Goal: Information Seeking & Learning: Learn about a topic

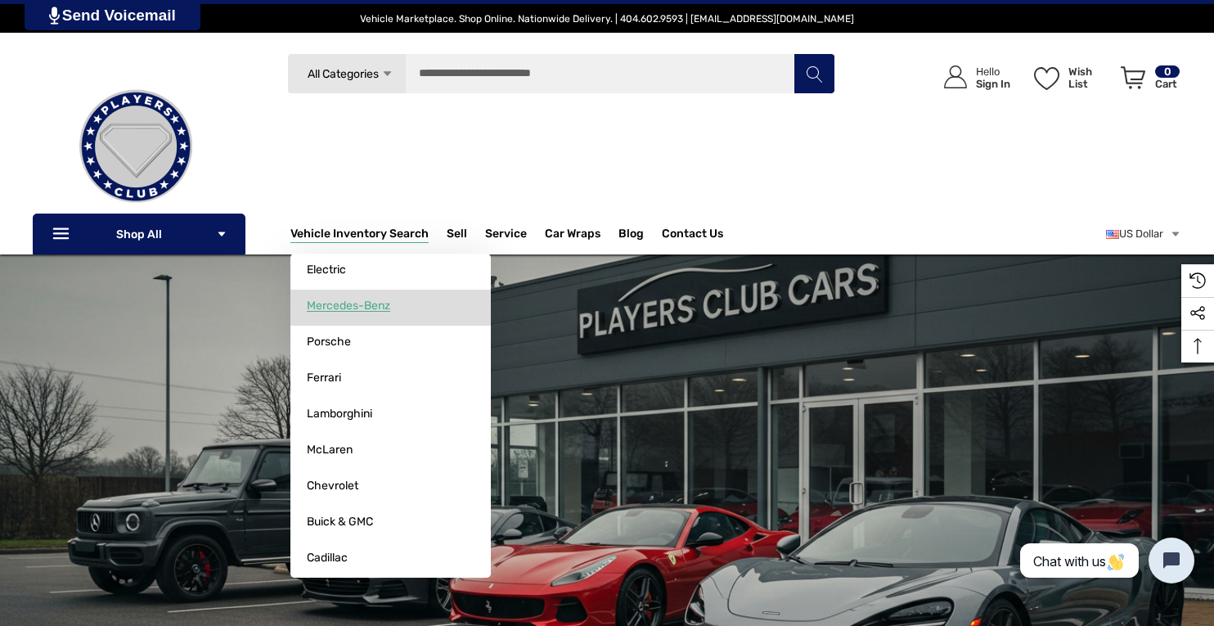
click at [342, 307] on span "Mercedes-Benz" at bounding box center [348, 306] width 83 height 15
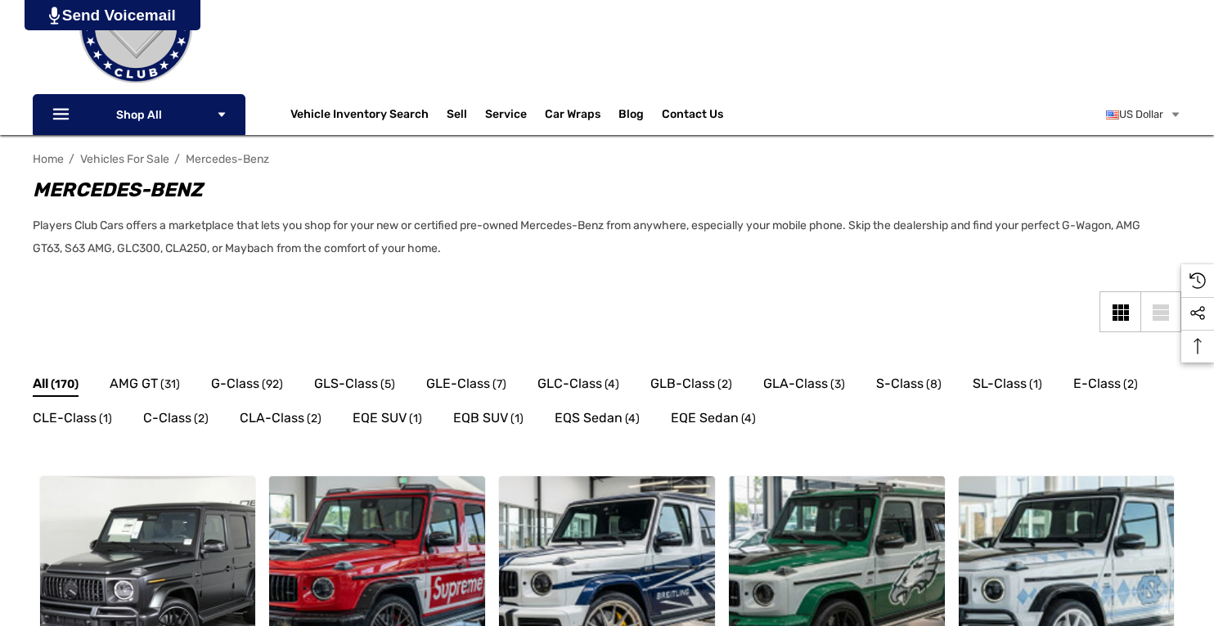
scroll to position [120, 0]
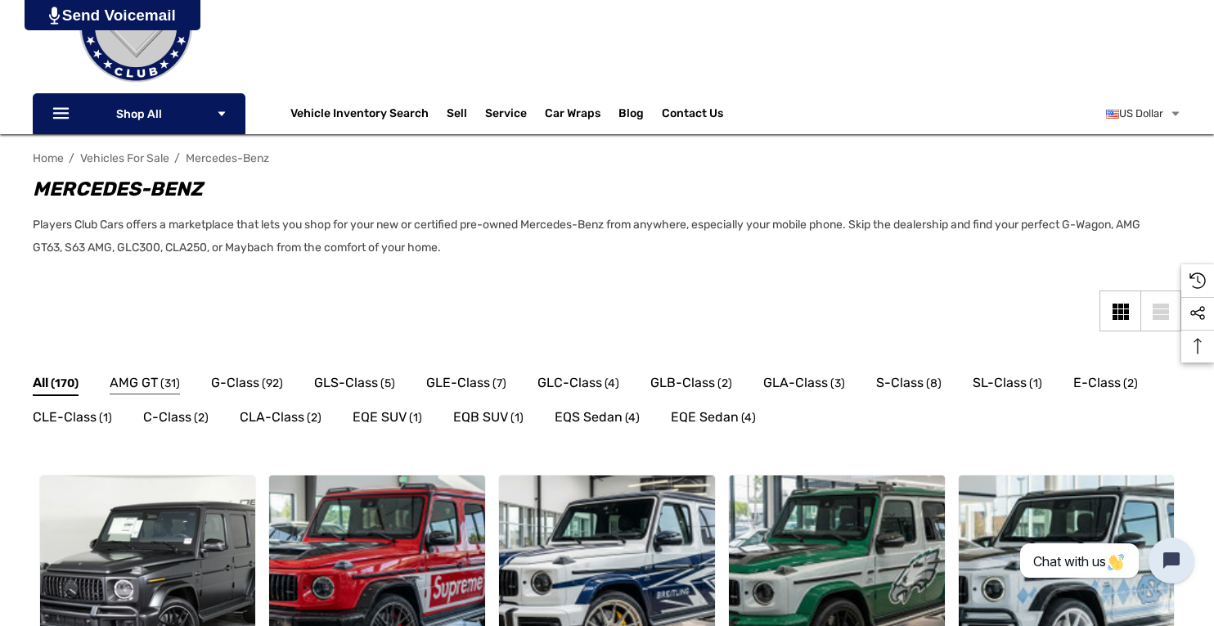
click at [165, 384] on span "(31)" at bounding box center [170, 383] width 20 height 21
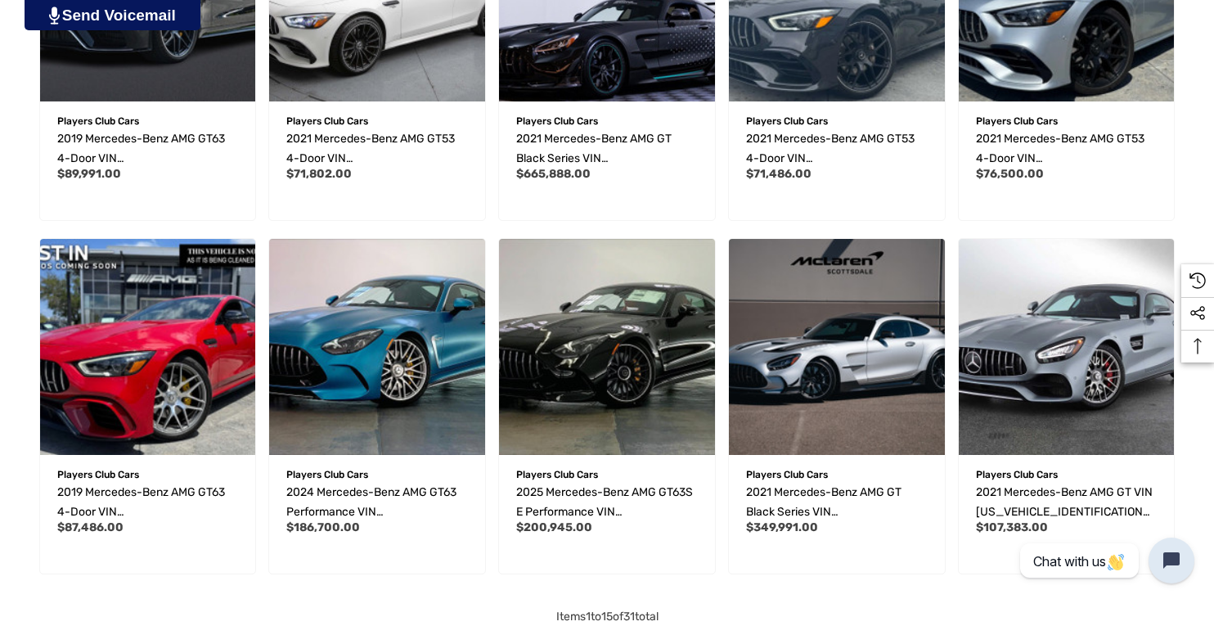
scroll to position [969, 0]
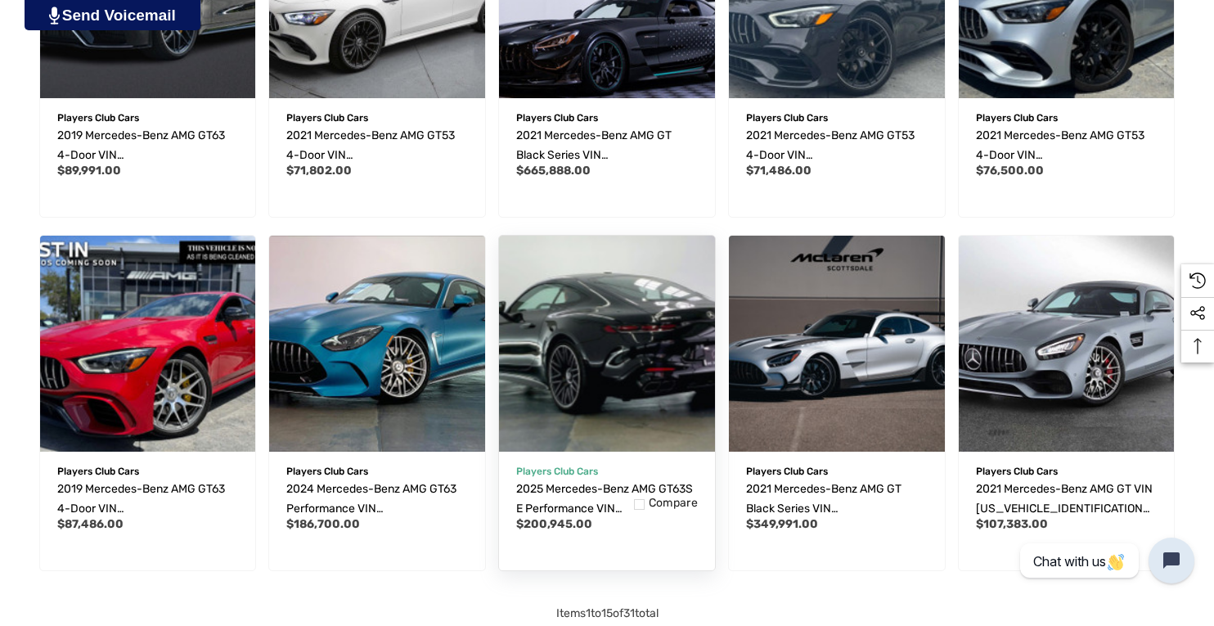
click at [628, 329] on img "2025 Mercedes-Benz AMG GT63S E Performance VIN W1KRJ8CB6SF005550,$200,945.00\a" at bounding box center [606, 343] width 237 height 237
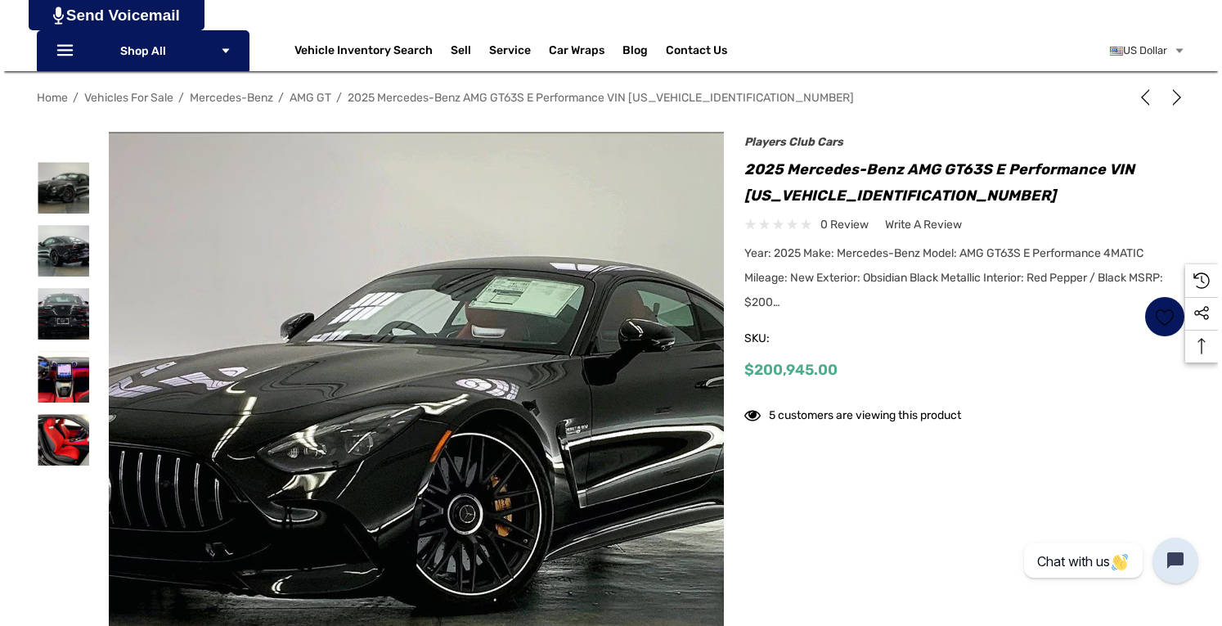
scroll to position [211, 0]
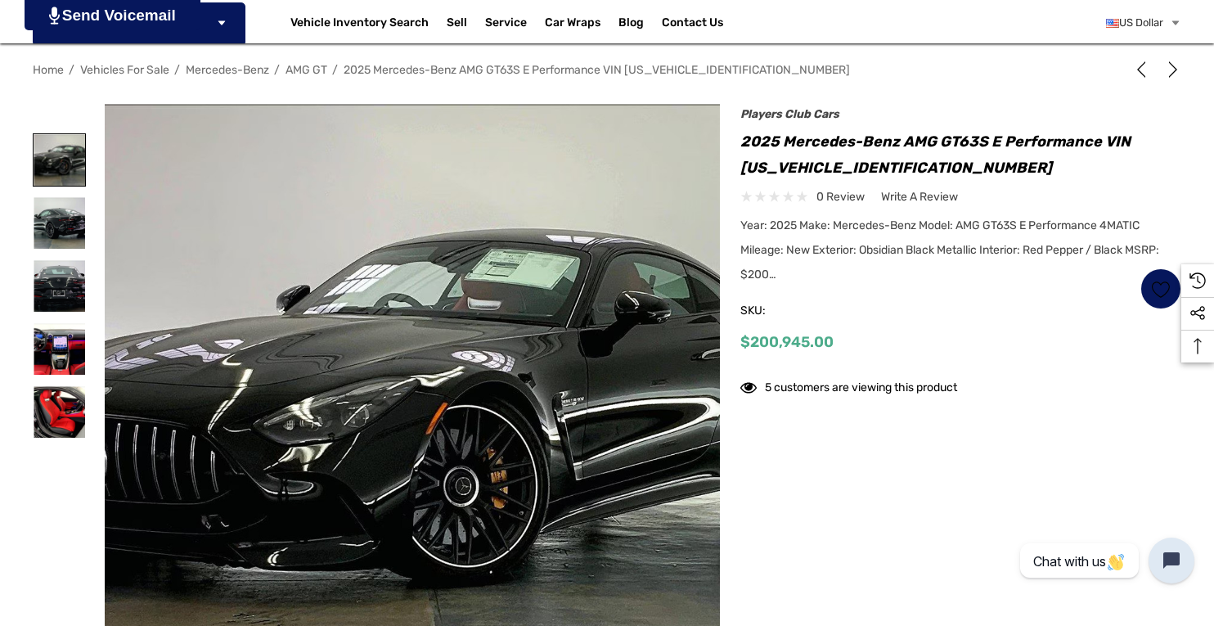
click at [59, 153] on img at bounding box center [60, 160] width 52 height 52
click at [617, 352] on img at bounding box center [413, 412] width 616 height 616
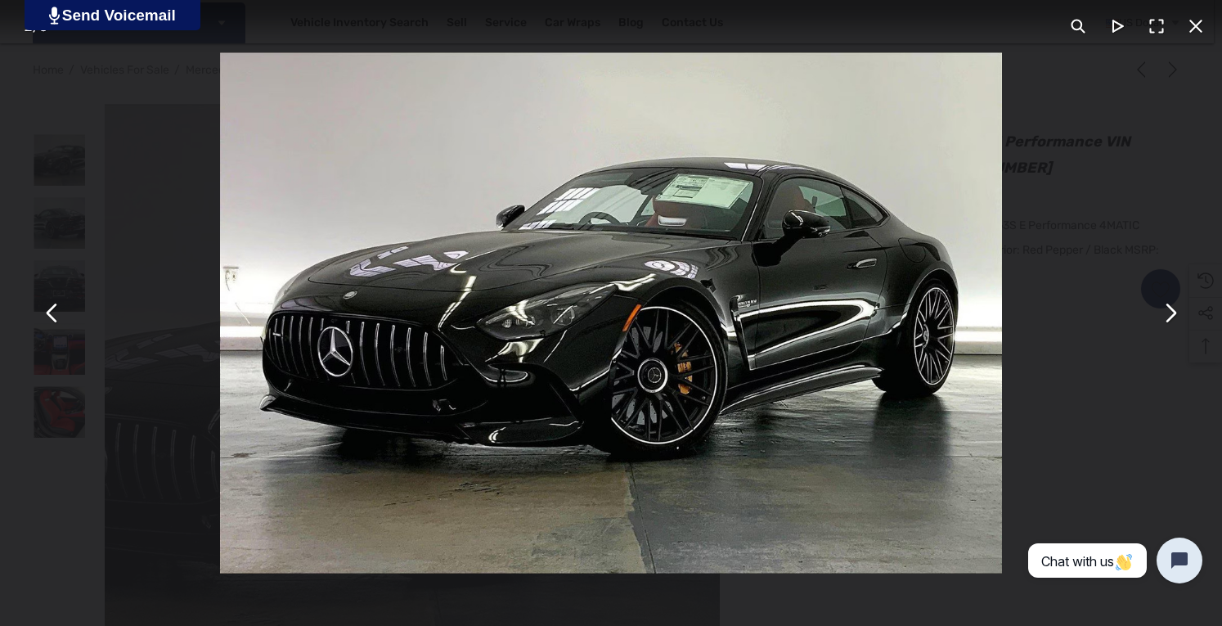
click at [1169, 317] on button "You can close this modal content with the ESC key" at bounding box center [1169, 313] width 39 height 39
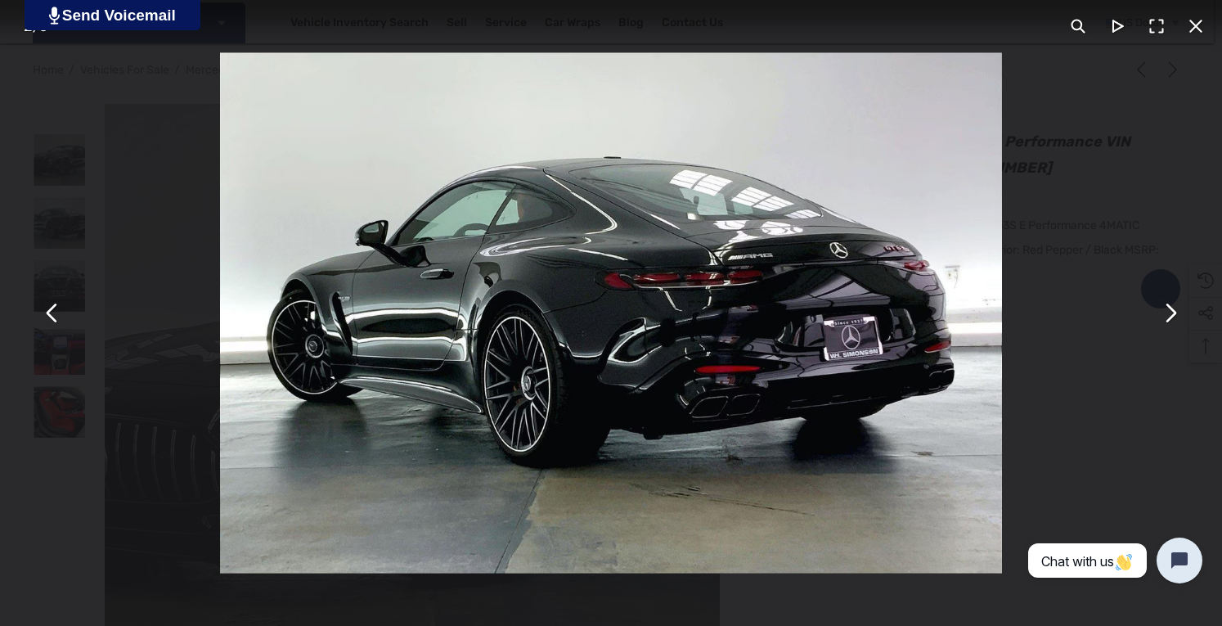
click at [1169, 317] on button "You can close this modal content with the ESC key" at bounding box center [1169, 313] width 39 height 39
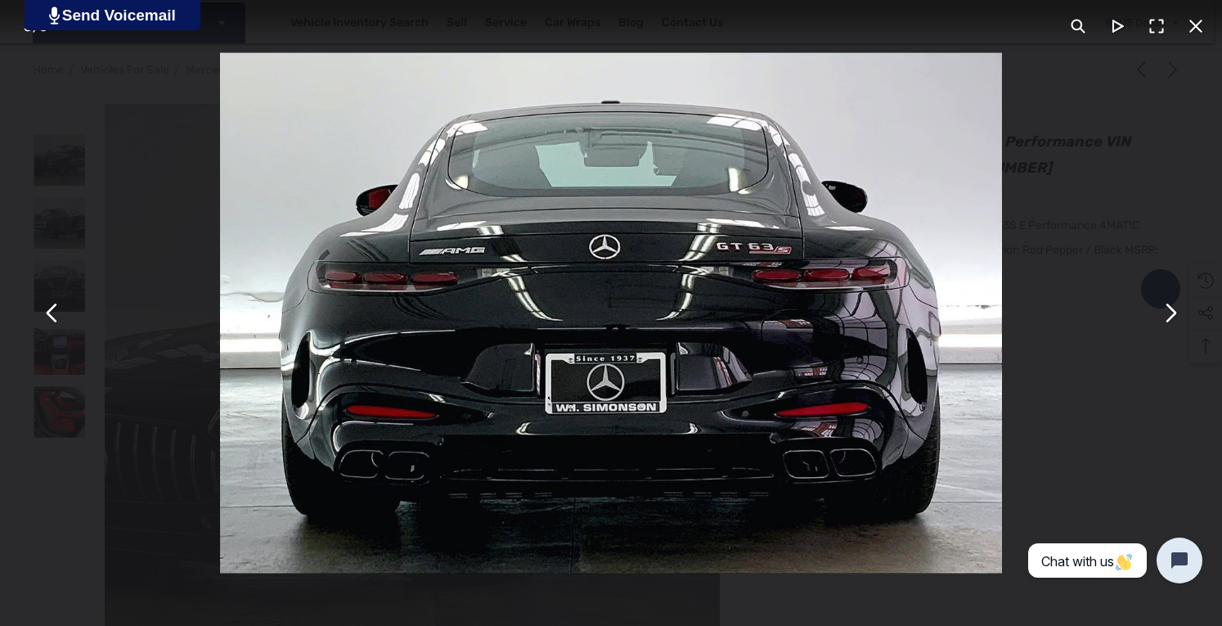
click at [1169, 317] on button "You can close this modal content with the ESC key" at bounding box center [1169, 313] width 39 height 39
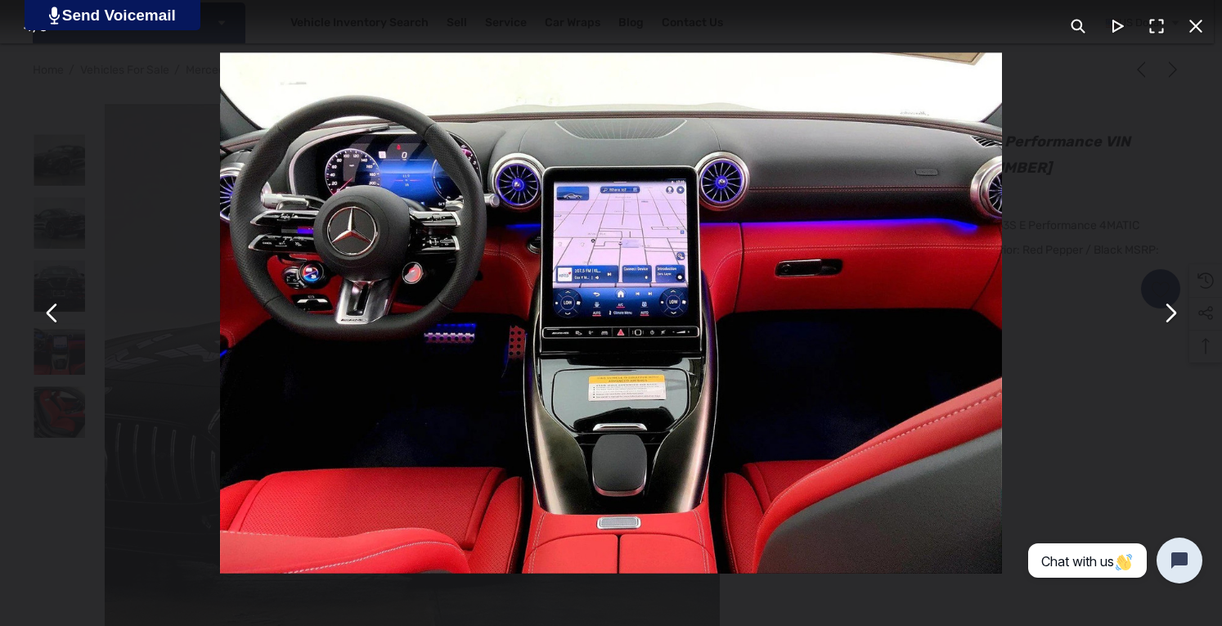
click at [1158, 315] on button "You can close this modal content with the ESC key" at bounding box center [1169, 313] width 39 height 39
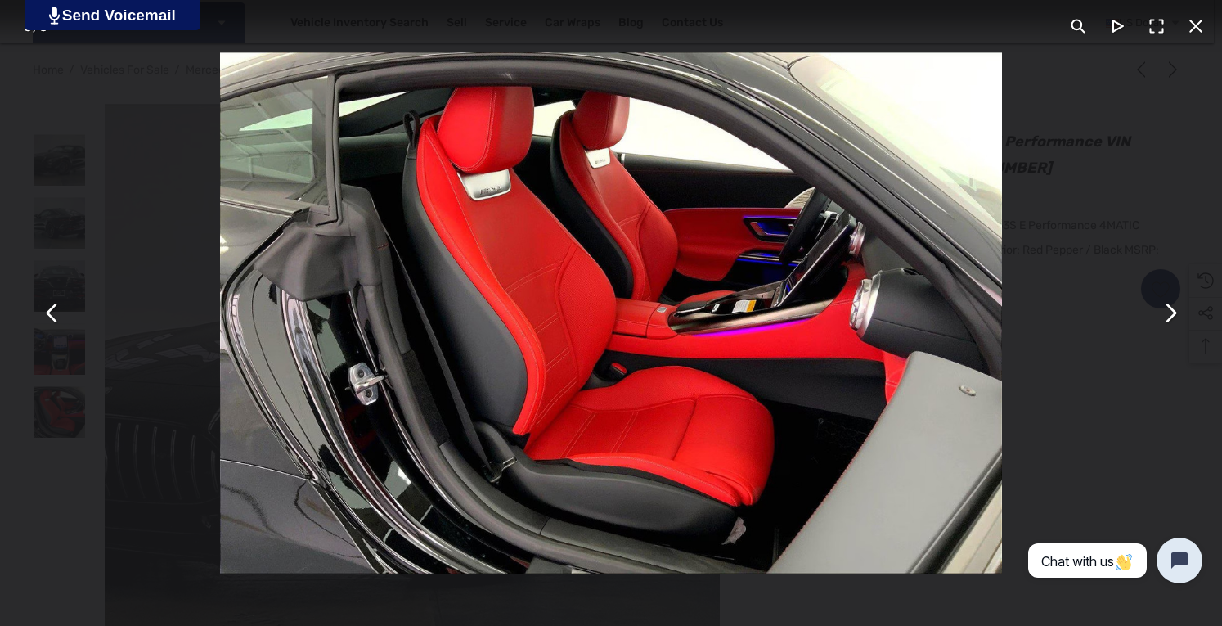
click at [1158, 315] on button "You can close this modal content with the ESC key" at bounding box center [1169, 313] width 39 height 39
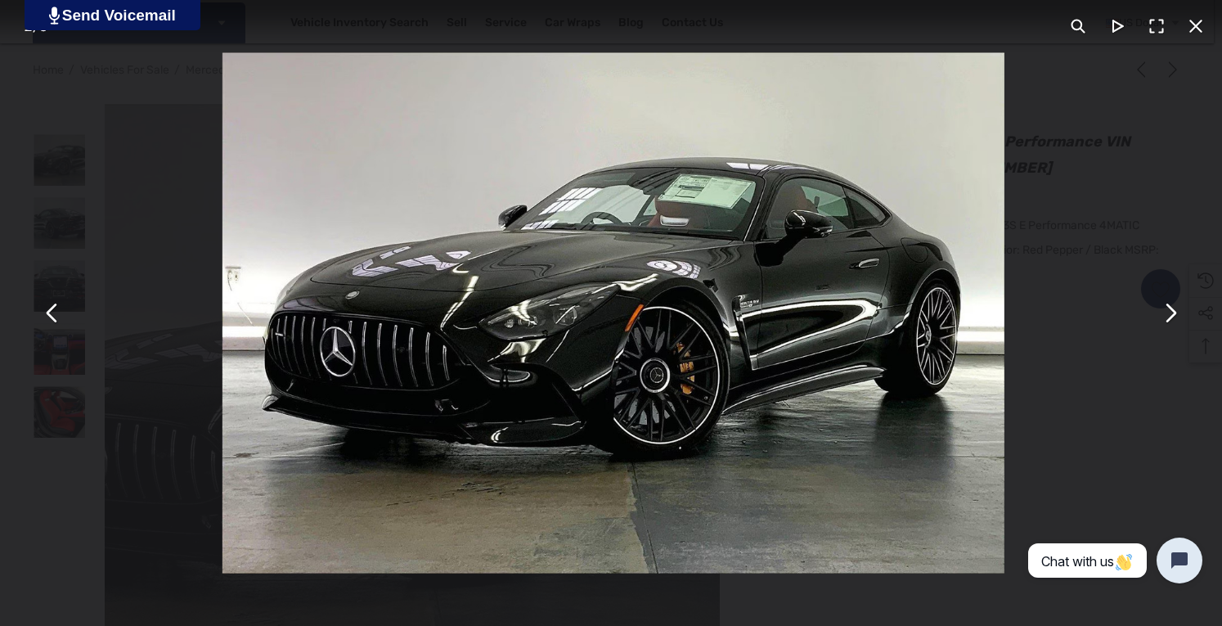
click at [1158, 315] on button "You can close this modal content with the ESC key" at bounding box center [1169, 313] width 39 height 39
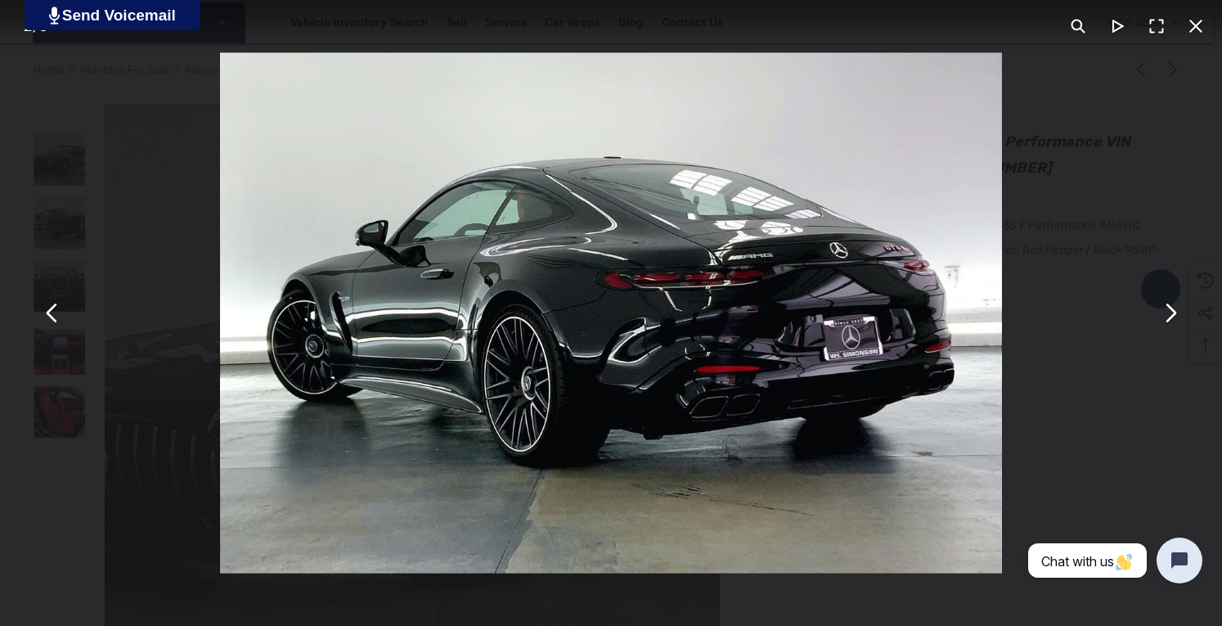
click at [1201, 27] on button "You can close this modal content with the ESC key" at bounding box center [1195, 26] width 39 height 39
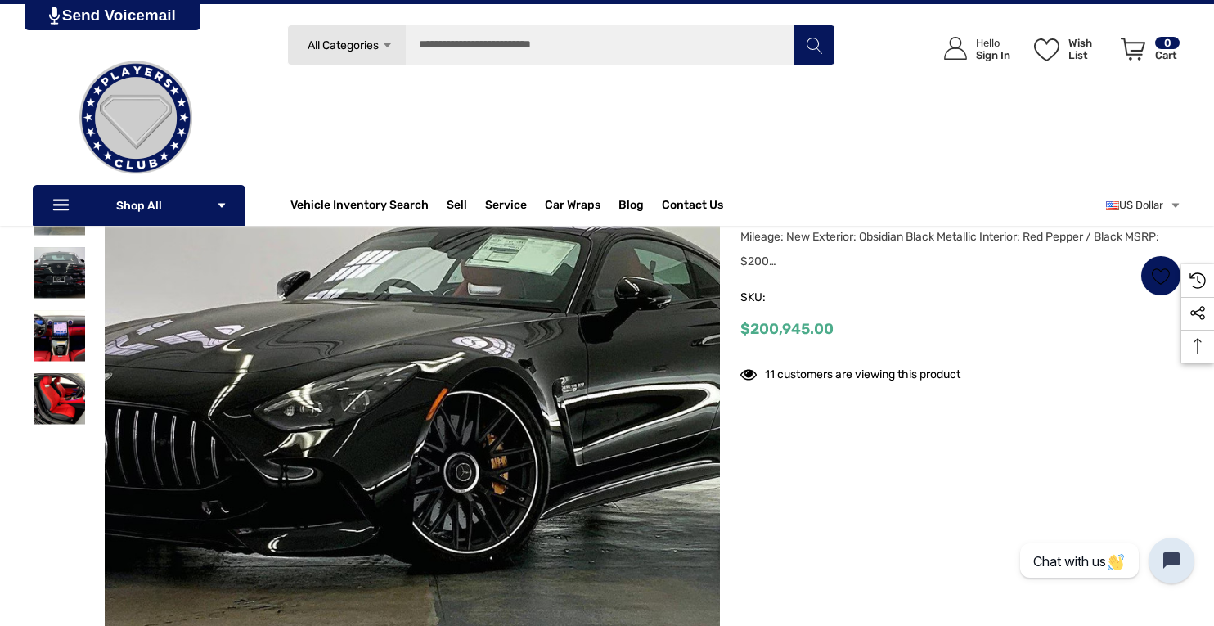
scroll to position [211, 0]
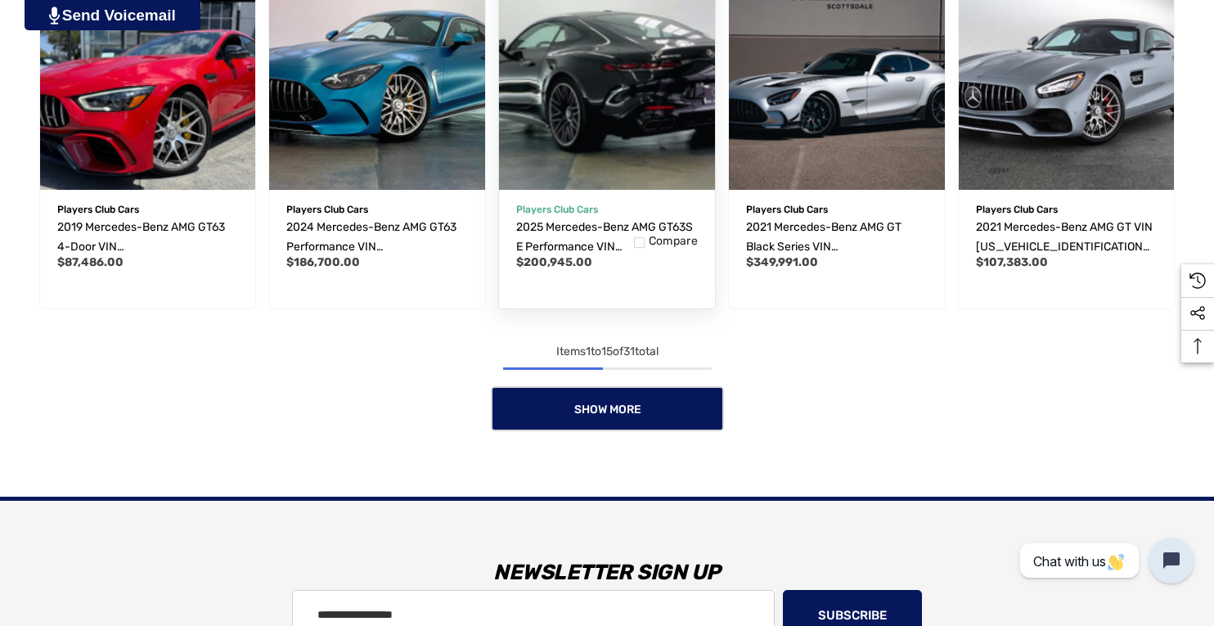
scroll to position [1231, 0]
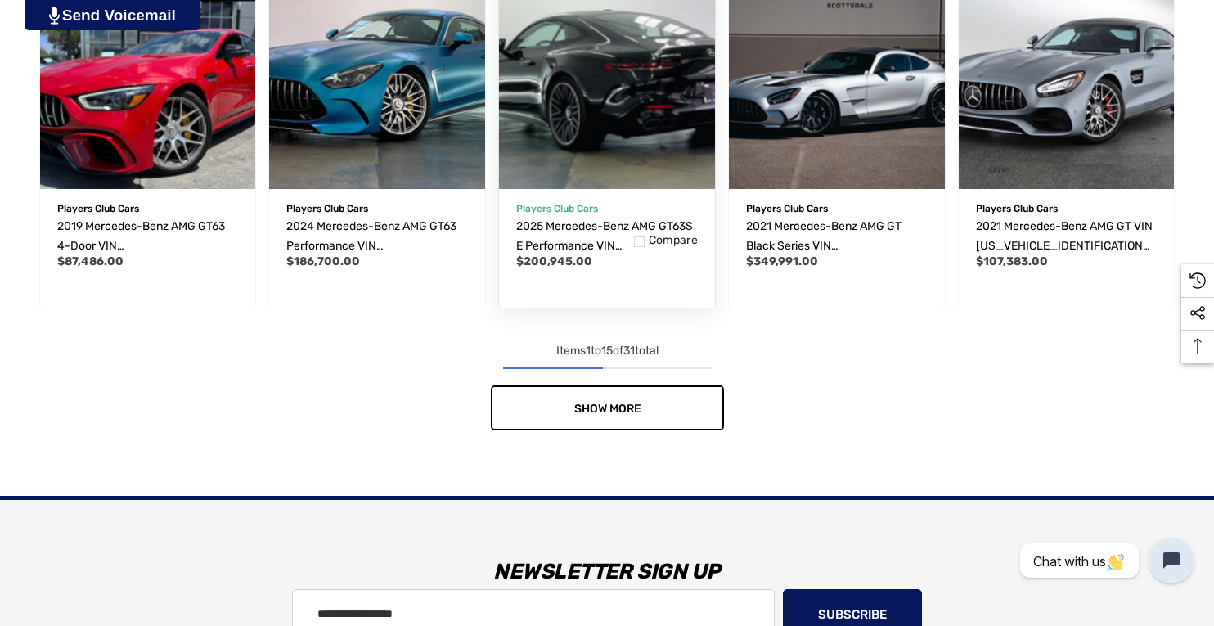
click at [638, 423] on link "Show More" at bounding box center [607, 407] width 233 height 45
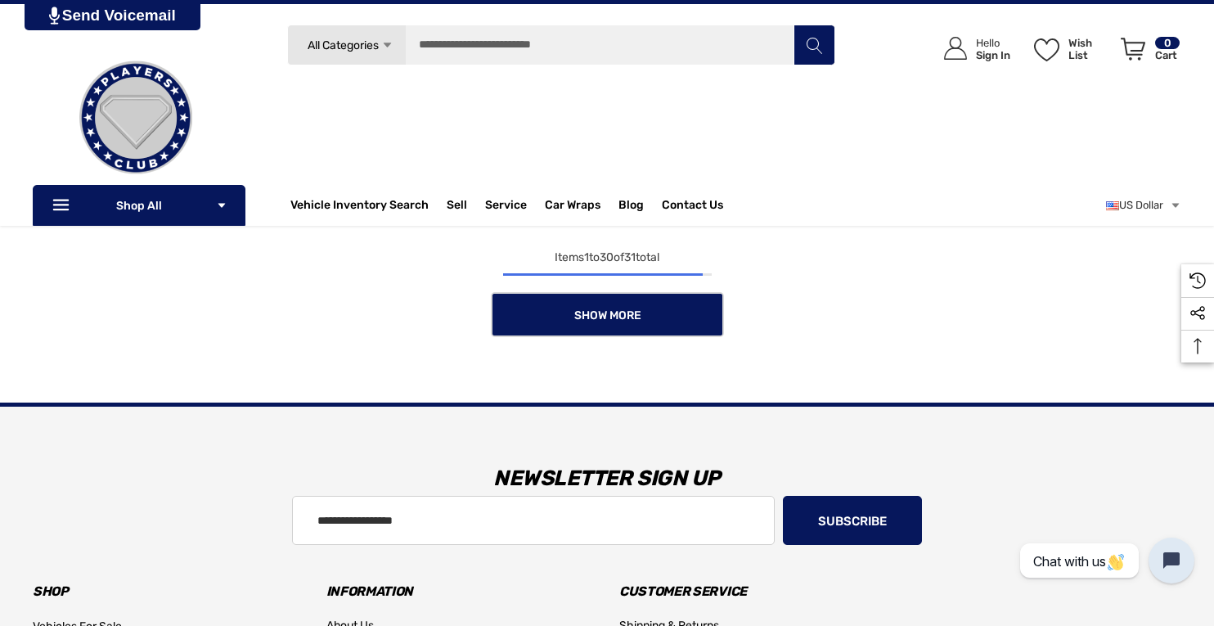
scroll to position [2383, 0]
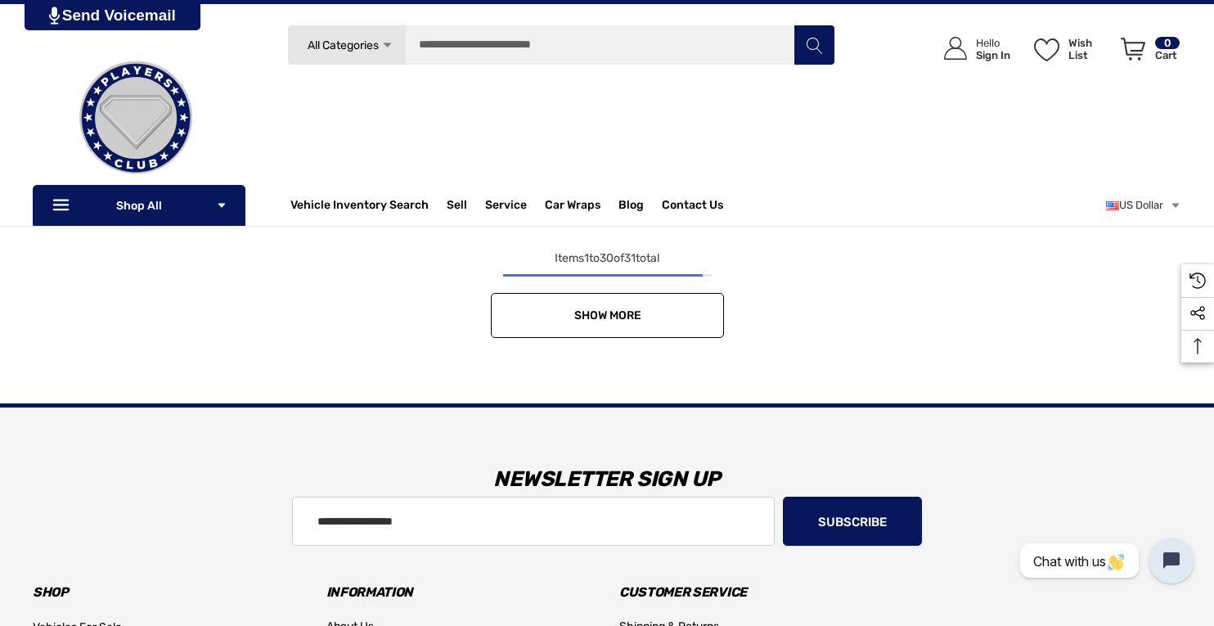
click at [663, 318] on link "Show More" at bounding box center [607, 315] width 233 height 45
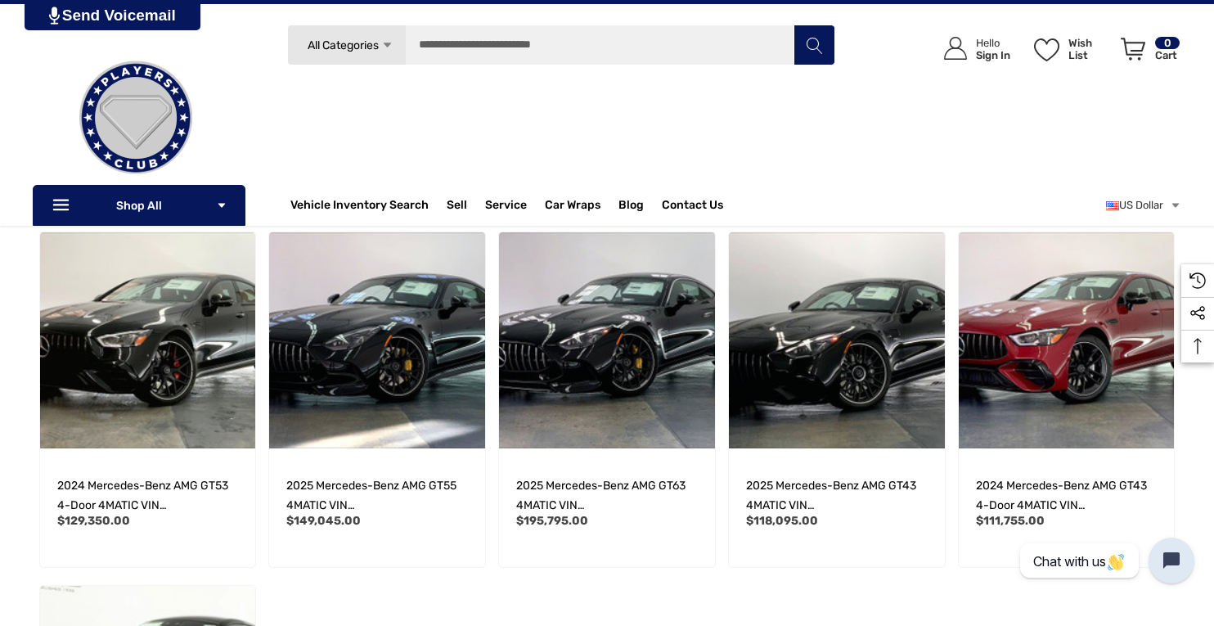
scroll to position [1903, 0]
